Goal: Register for event/course

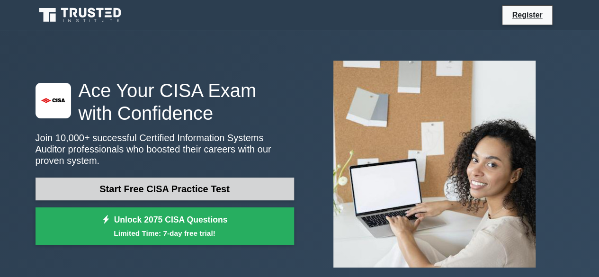
click at [182, 188] on link "Start Free CISA Practice Test" at bounding box center [164, 188] width 258 height 23
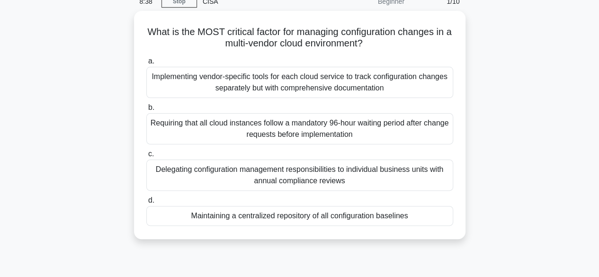
scroll to position [49, 0]
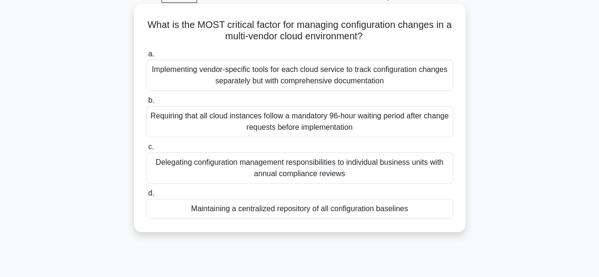
click at [248, 78] on div "Implementing vendor-specific tools for each cloud service to track configuratio…" at bounding box center [299, 75] width 307 height 31
click at [146, 57] on input "a. Implementing vendor-specific tools for each cloud service to track configura…" at bounding box center [146, 54] width 0 height 6
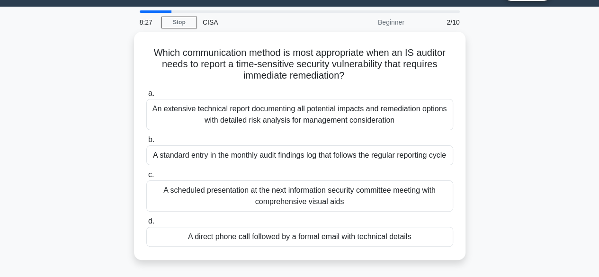
scroll to position [21, 0]
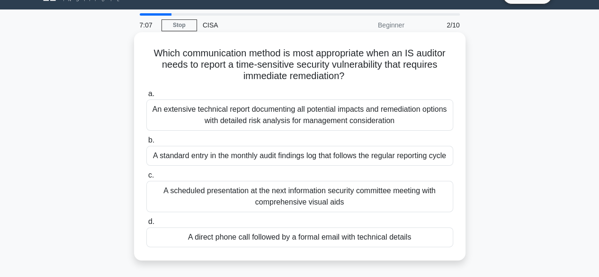
click at [264, 235] on div "A direct phone call followed by a formal email with technical details" at bounding box center [299, 237] width 307 height 20
click at [146, 225] on input "d. A direct phone call followed by a formal email with technical details" at bounding box center [146, 222] width 0 height 6
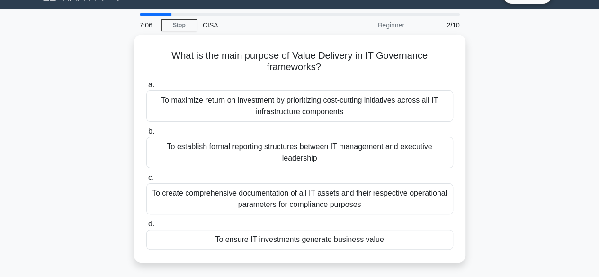
scroll to position [0, 0]
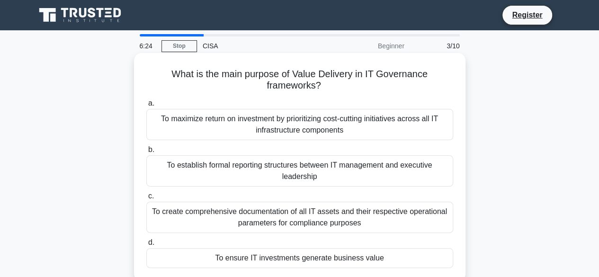
click at [289, 258] on div "To ensure IT investments generate business value" at bounding box center [299, 258] width 307 height 20
click at [146, 246] on input "d. To ensure IT investments generate business value" at bounding box center [146, 242] width 0 height 6
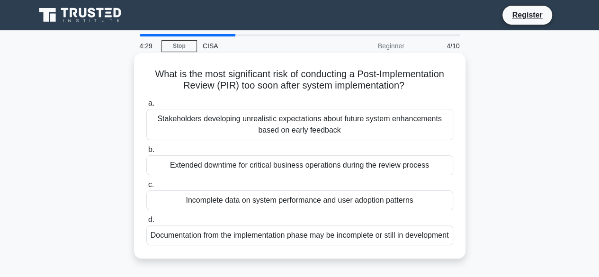
click at [292, 130] on div "Stakeholders developing unrealistic expectations about future system enhancemen…" at bounding box center [299, 124] width 307 height 31
click at [146, 106] on input "a. Stakeholders developing unrealistic expectations about future system enhance…" at bounding box center [146, 103] width 0 height 6
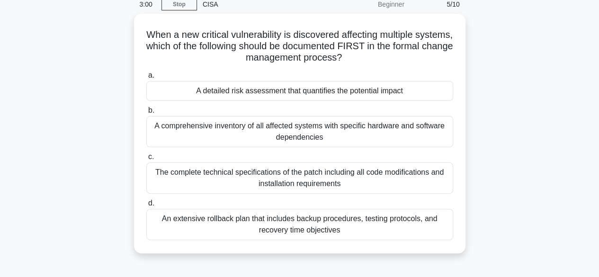
scroll to position [45, 0]
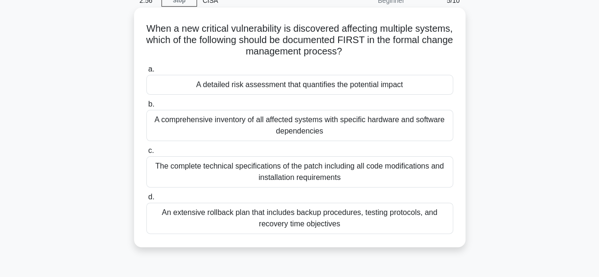
click at [310, 117] on div "A comprehensive inventory of all affected systems with specific hardware and so…" at bounding box center [299, 125] width 307 height 31
click at [146, 107] on input "b. A comprehensive inventory of all affected systems with specific hardware and…" at bounding box center [146, 104] width 0 height 6
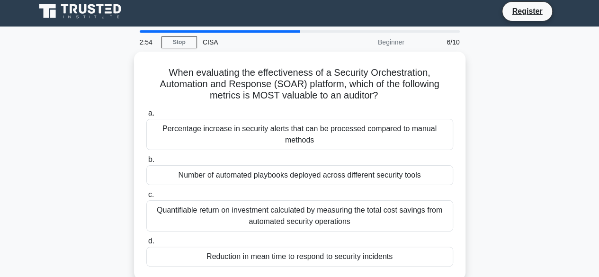
scroll to position [0, 0]
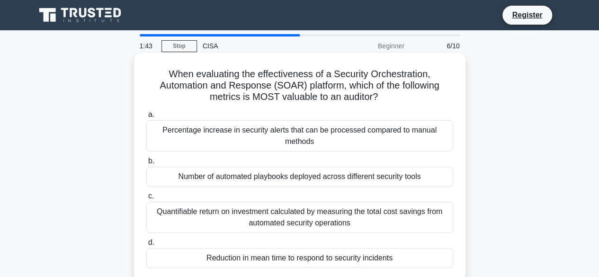
click at [324, 215] on div "Quantifiable return on investment calculated by measuring the total cost saving…" at bounding box center [299, 217] width 307 height 31
click at [146, 199] on input "c. Quantifiable return on investment calculated by measuring the total cost sav…" at bounding box center [146, 196] width 0 height 6
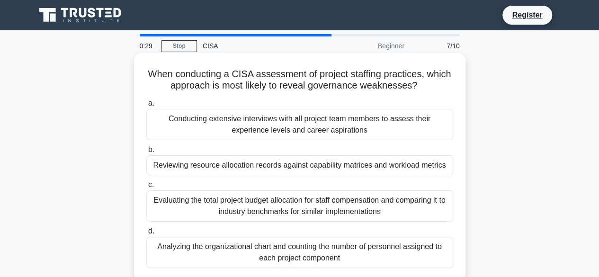
click at [289, 160] on div "Reviewing resource allocation records against capability matrices and workload …" at bounding box center [299, 165] width 307 height 20
click at [146, 153] on input "b. Reviewing resource allocation records against capability matrices and worklo…" at bounding box center [146, 150] width 0 height 6
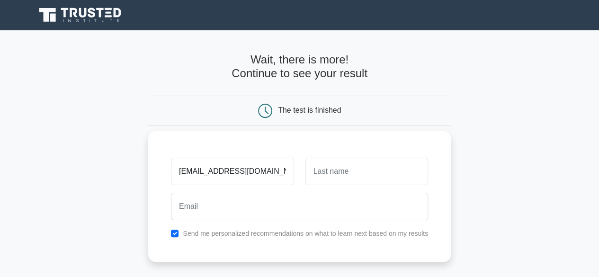
type input "[EMAIL_ADDRESS][DOMAIN_NAME]"
drag, startPoint x: 284, startPoint y: 172, endPoint x: 178, endPoint y: 170, distance: 105.5
click at [178, 170] on input "[EMAIL_ADDRESS][DOMAIN_NAME]" at bounding box center [232, 171] width 123 height 27
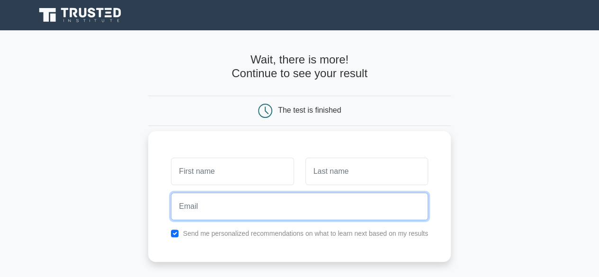
click at [196, 212] on input "email" at bounding box center [299, 206] width 257 height 27
paste input "[EMAIL_ADDRESS][DOMAIN_NAME]"
type input "[EMAIL_ADDRESS][DOMAIN_NAME]"
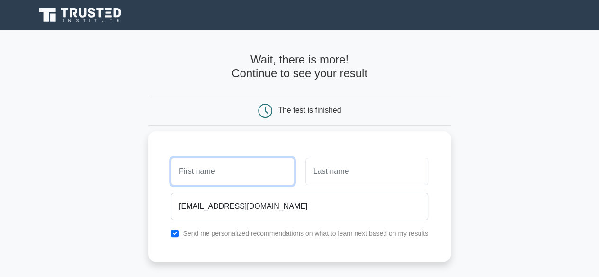
click at [203, 173] on input "text" at bounding box center [232, 171] width 123 height 27
type input "faustine"
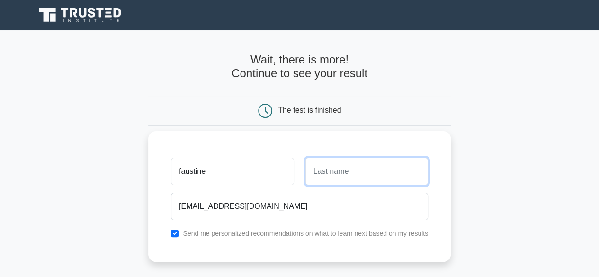
click at [329, 172] on input "text" at bounding box center [366, 171] width 123 height 27
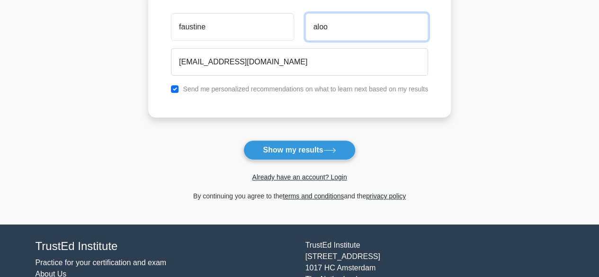
scroll to position [154, 0]
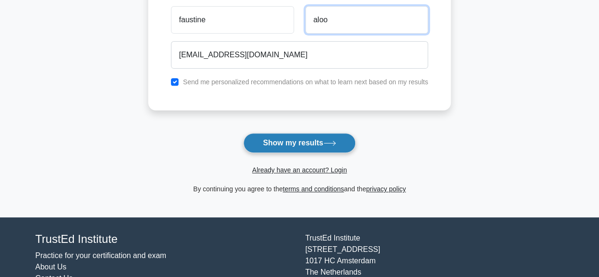
type input "aloo"
click at [287, 142] on button "Show my results" at bounding box center [299, 143] width 112 height 20
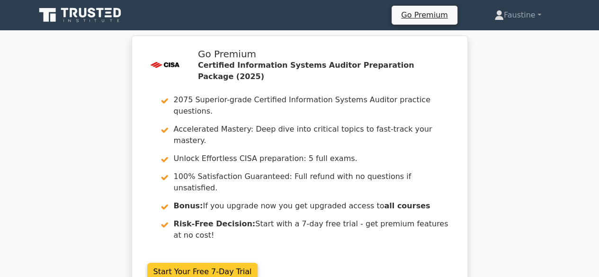
click at [203, 263] on link "Start Your Free 7-Day Trial" at bounding box center [202, 272] width 111 height 18
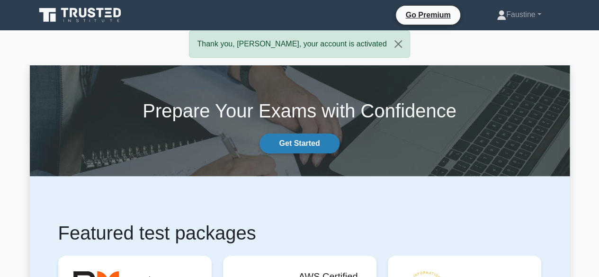
click at [307, 145] on link "Get Started" at bounding box center [298, 143] width 79 height 20
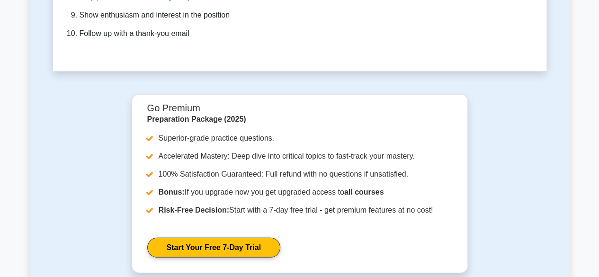
scroll to position [3036, 0]
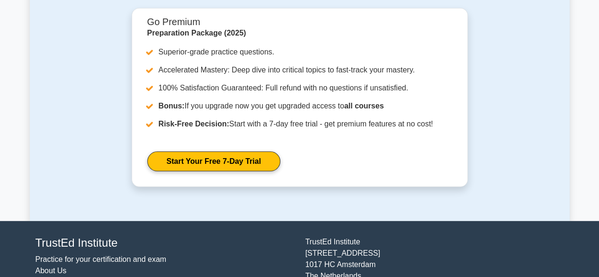
drag, startPoint x: 600, startPoint y: 23, endPoint x: 591, endPoint y: 267, distance: 244.3
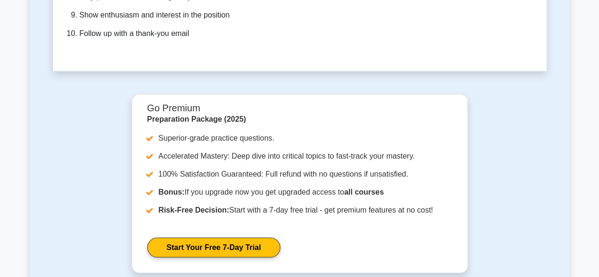
scroll to position [2957, 0]
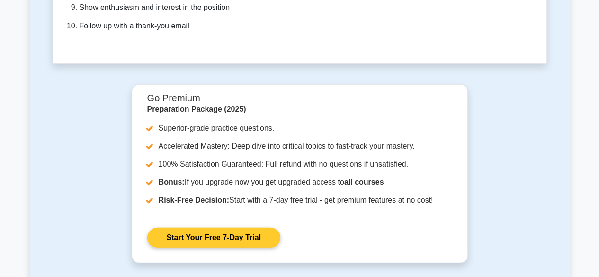
click at [207, 228] on link "Start Your Free 7-Day Trial" at bounding box center [213, 238] width 133 height 20
